Goal: Information Seeking & Learning: Find specific page/section

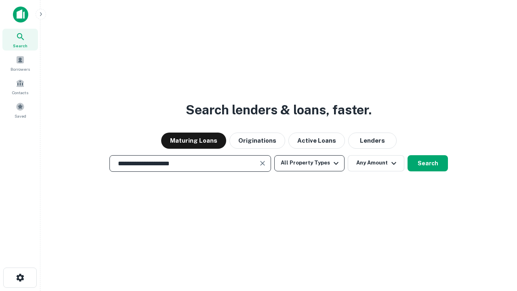
type input "**********"
click at [310, 163] on button "All Property Types" at bounding box center [309, 163] width 70 height 16
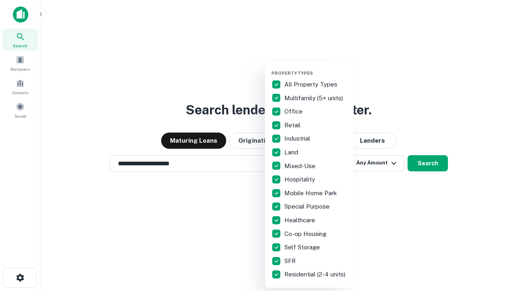
click at [316, 68] on button "button" at bounding box center [316, 68] width 89 height 0
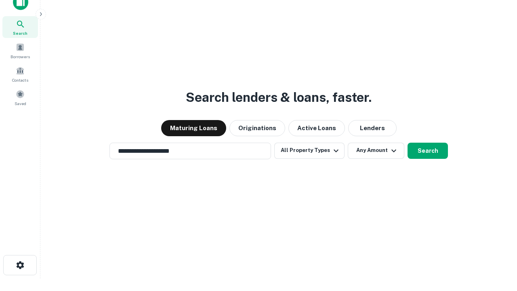
scroll to position [5, 97]
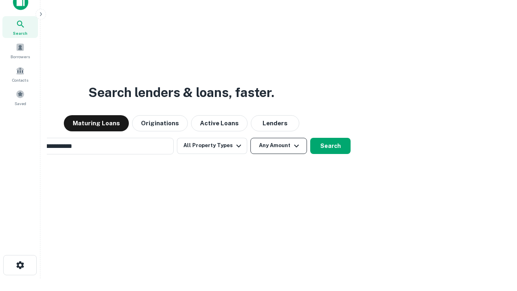
click at [251, 138] on button "Any Amount" at bounding box center [279, 146] width 57 height 16
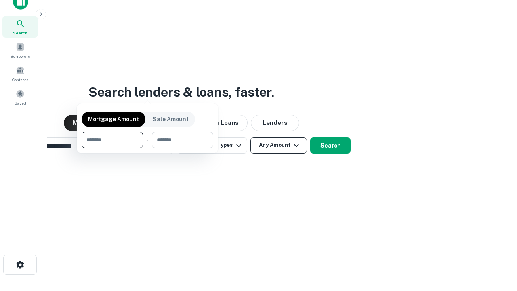
scroll to position [58, 229]
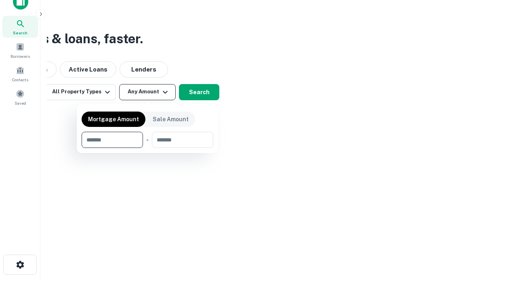
type input "*******"
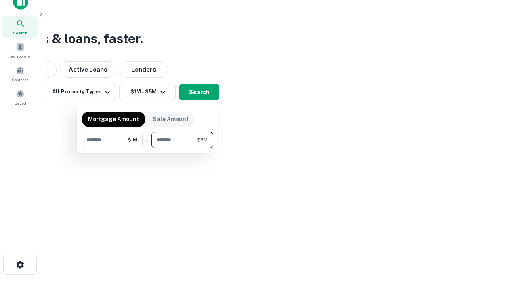
type input "*******"
click at [148, 148] on button "button" at bounding box center [148, 148] width 132 height 0
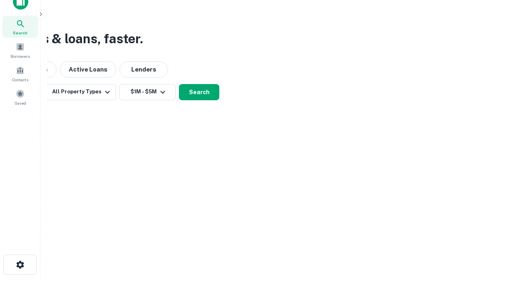
scroll to position [5, 149]
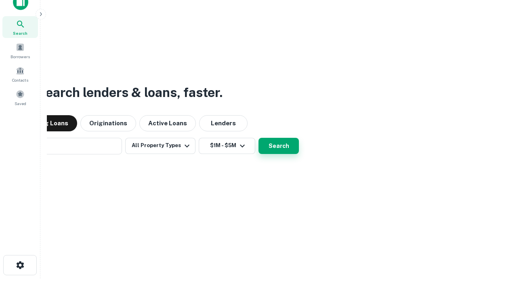
click at [259, 138] on button "Search" at bounding box center [279, 146] width 40 height 16
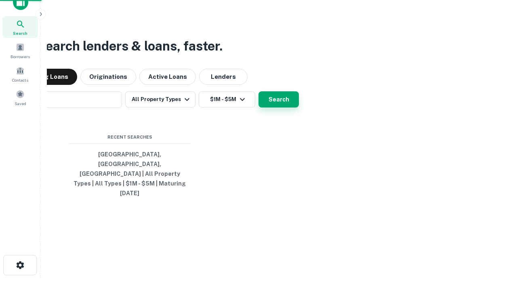
scroll to position [21, 229]
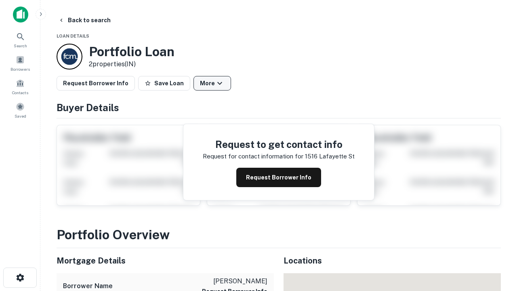
click at [212, 83] on button "More" at bounding box center [213, 83] width 38 height 15
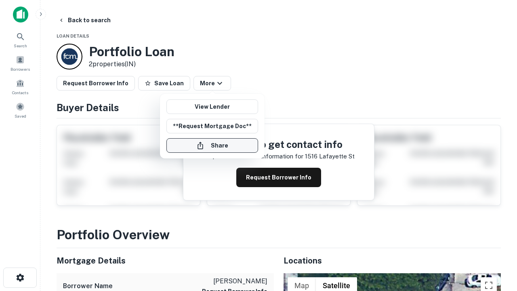
click at [212, 146] on button "Share" at bounding box center [213, 145] width 92 height 15
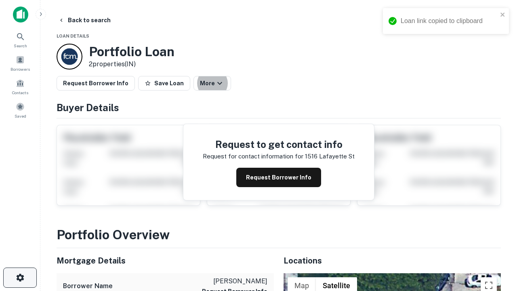
click at [20, 278] on icon "button" at bounding box center [20, 278] width 10 height 10
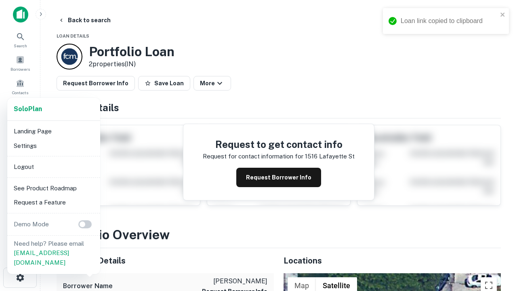
click at [53, 167] on li "Logout" at bounding box center [54, 167] width 86 height 15
